Goal: Information Seeking & Learning: Learn about a topic

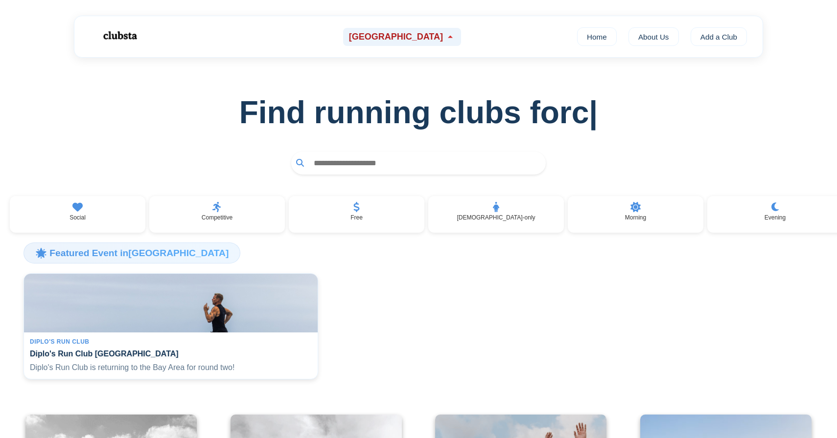
click at [445, 32] on icon at bounding box center [450, 37] width 10 height 10
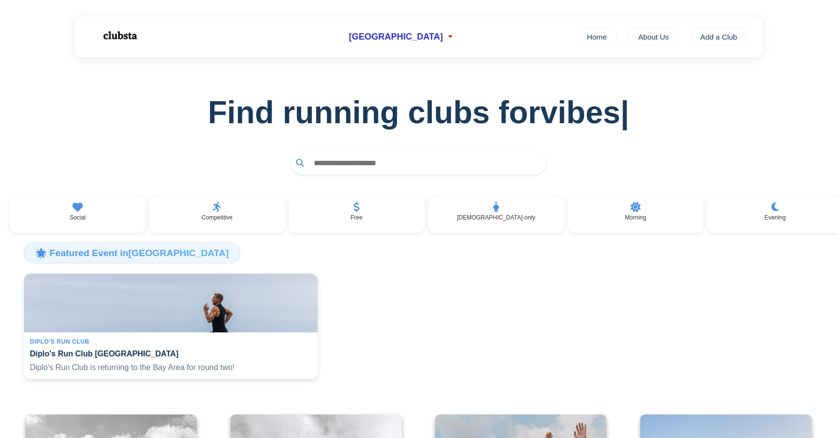
click at [453, 22] on div "[GEOGRAPHIC_DATA] Home About Us Add a Club" at bounding box center [418, 37] width 689 height 42
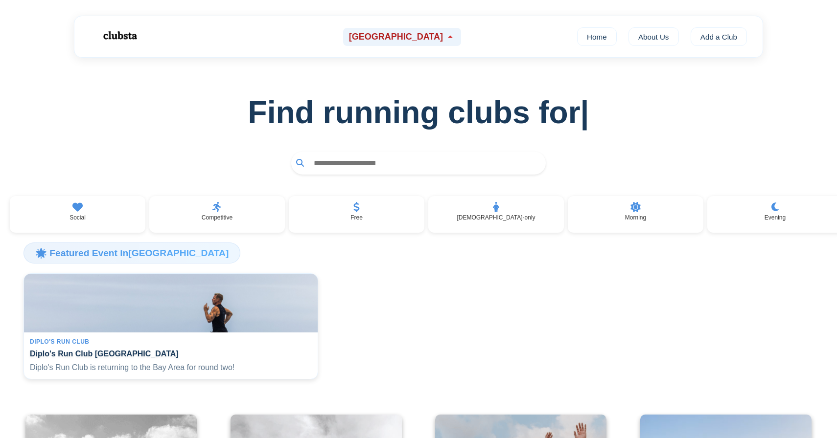
click at [445, 40] on icon at bounding box center [450, 37] width 10 height 10
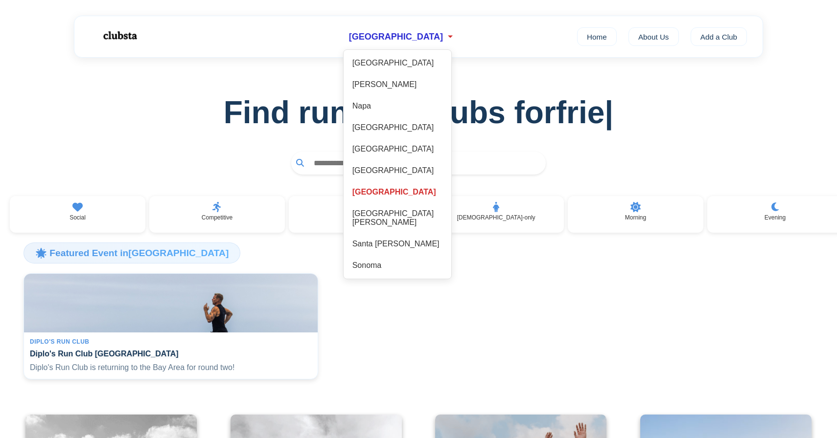
click at [442, 16] on div "[GEOGRAPHIC_DATA] [GEOGRAPHIC_DATA] [GEOGRAPHIC_DATA] [GEOGRAPHIC_DATA] [GEOGRA…" at bounding box center [418, 37] width 689 height 42
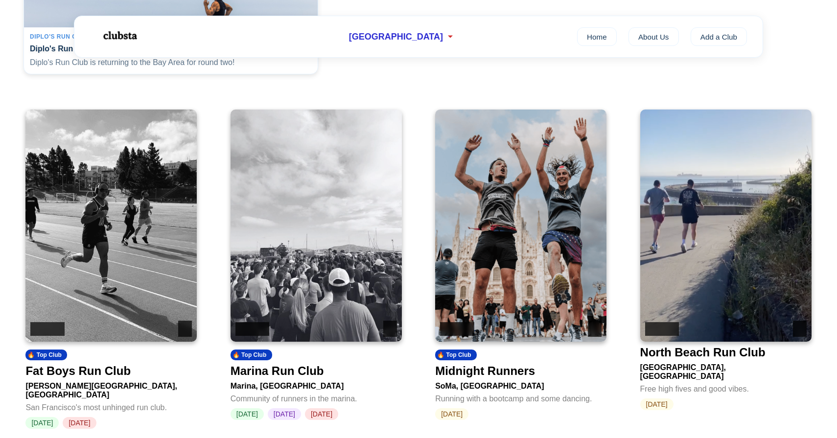
scroll to position [389, 0]
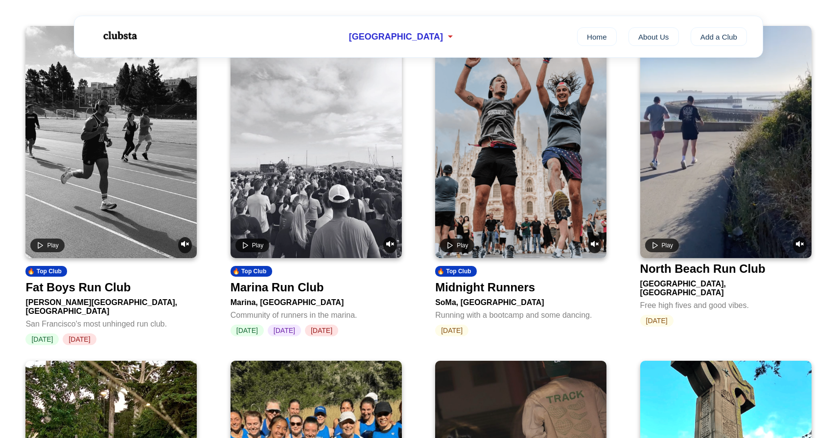
click at [81, 294] on div "Fat Boys Run Club" at bounding box center [77, 288] width 105 height 14
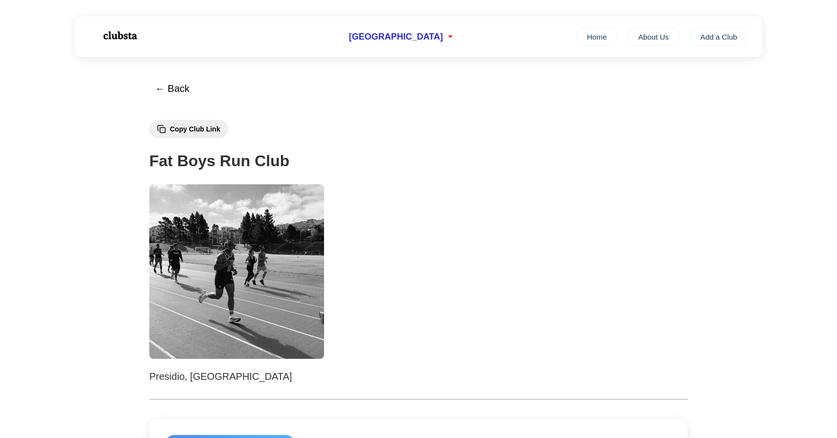
click at [205, 166] on h1 "Fat Boys Run Club" at bounding box center [418, 161] width 538 height 25
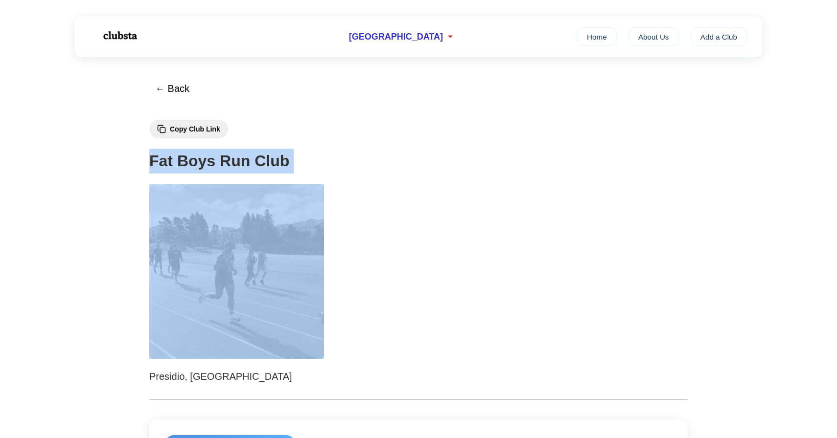
click at [205, 166] on h1 "Fat Boys Run Club" at bounding box center [418, 161] width 538 height 25
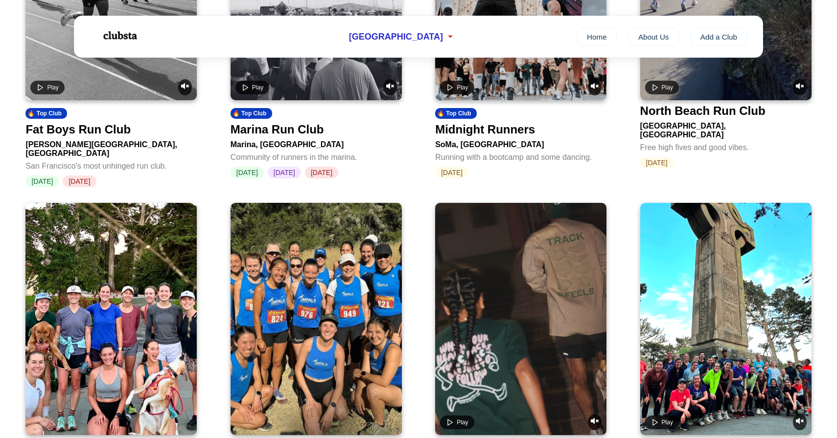
scroll to position [471, 0]
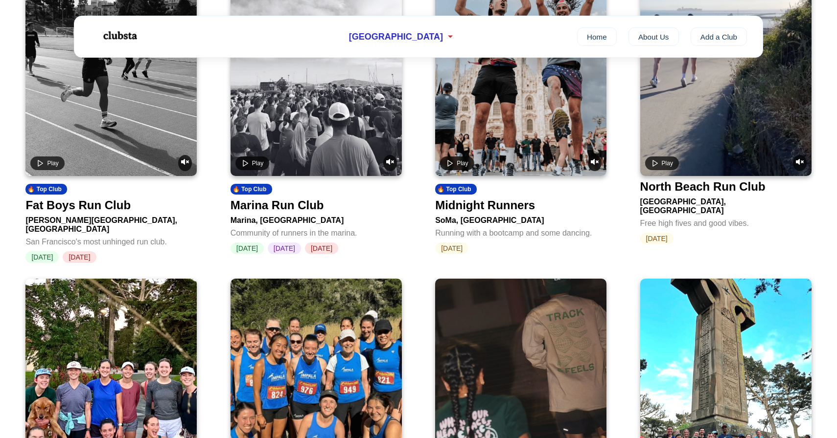
click at [283, 212] on div "Marina Run Club" at bounding box center [276, 206] width 93 height 14
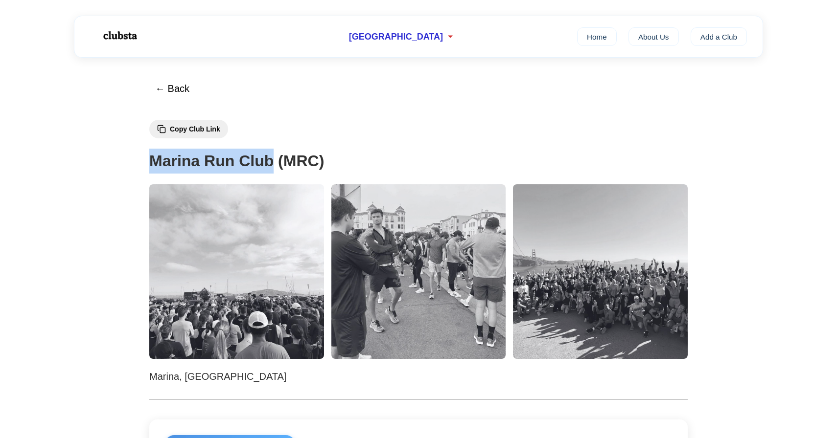
drag, startPoint x: 272, startPoint y: 162, endPoint x: 152, endPoint y: 160, distance: 120.4
click at [152, 160] on h1 "Marina Run Club (MRC)" at bounding box center [418, 161] width 538 height 25
copy h1 "Marina Run Club"
click at [179, 90] on button "← Back" at bounding box center [172, 88] width 47 height 23
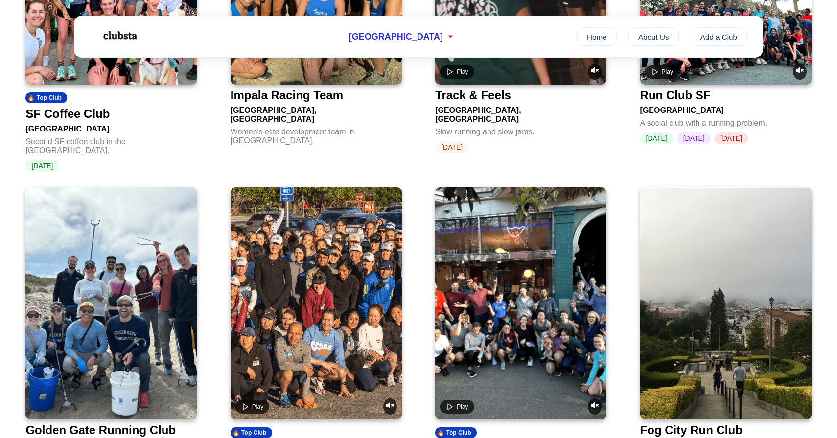
scroll to position [1065, 0]
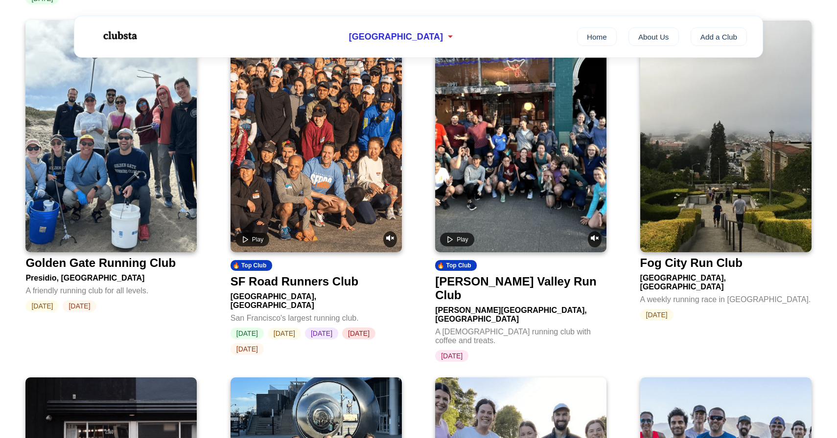
click at [275, 289] on div "[GEOGRAPHIC_DATA], [GEOGRAPHIC_DATA]" at bounding box center [315, 300] width 171 height 22
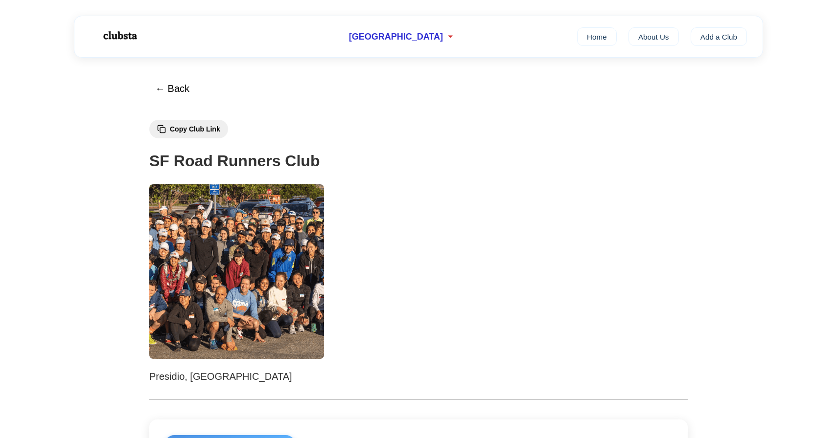
click at [232, 165] on h1 "SF Road Runners Club" at bounding box center [418, 161] width 538 height 25
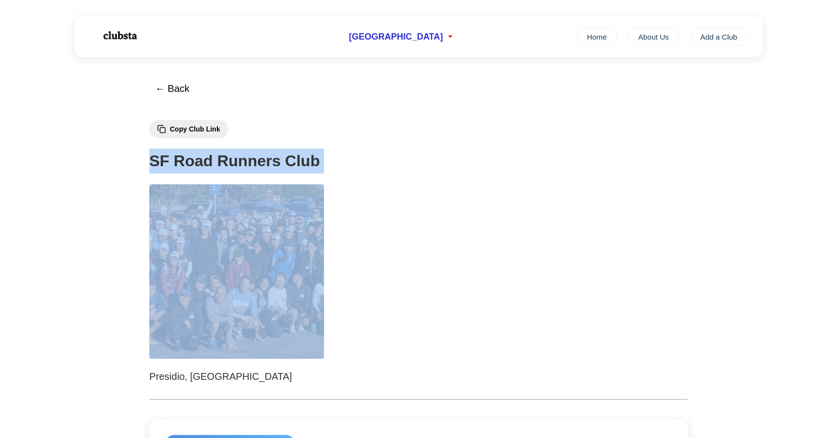
click at [232, 165] on h1 "SF Road Runners Club" at bounding box center [418, 161] width 538 height 25
copy h1 "SF Road Runners Club"
